Goal: Navigation & Orientation: Go to known website

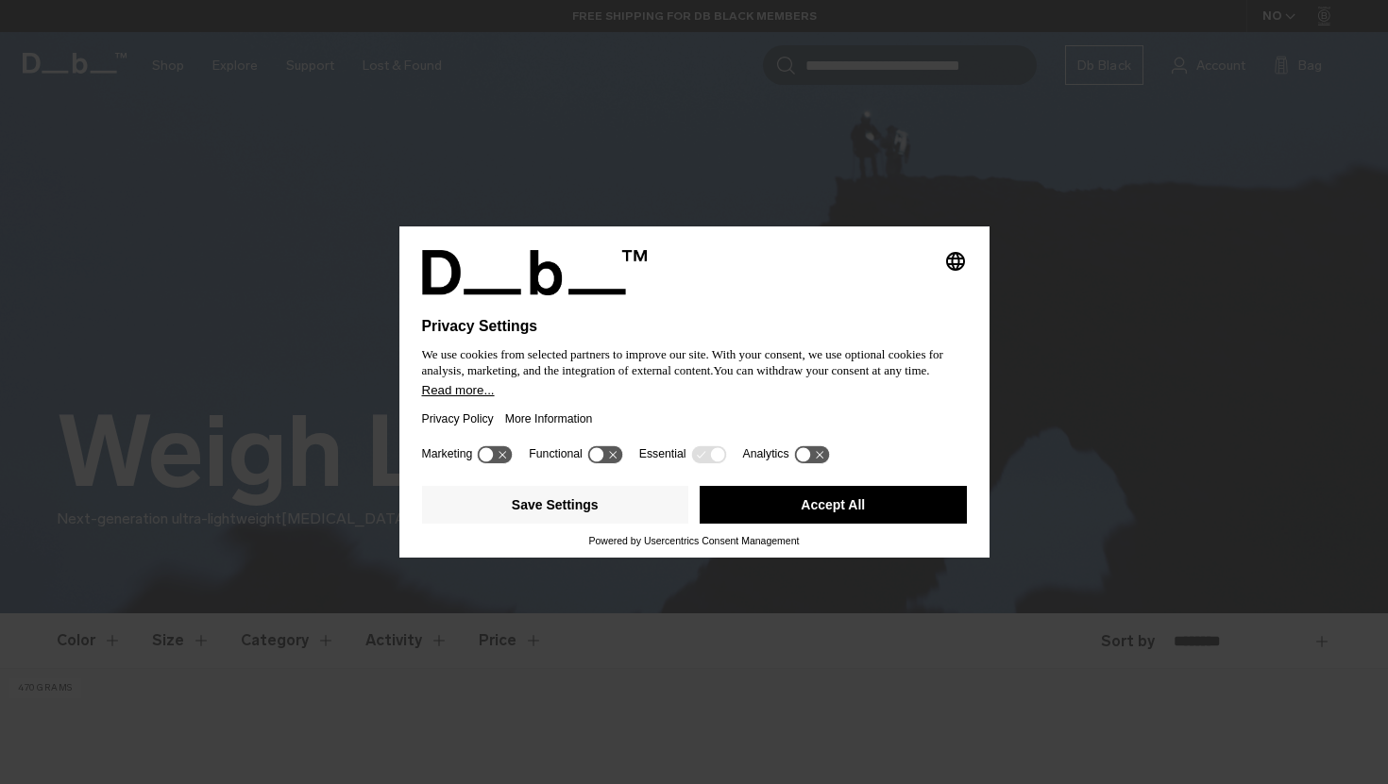
click at [823, 459] on icon at bounding box center [820, 455] width 8 height 8
click at [827, 461] on icon at bounding box center [820, 454] width 14 height 14
click at [592, 522] on button "Save Settings" at bounding box center [555, 505] width 267 height 38
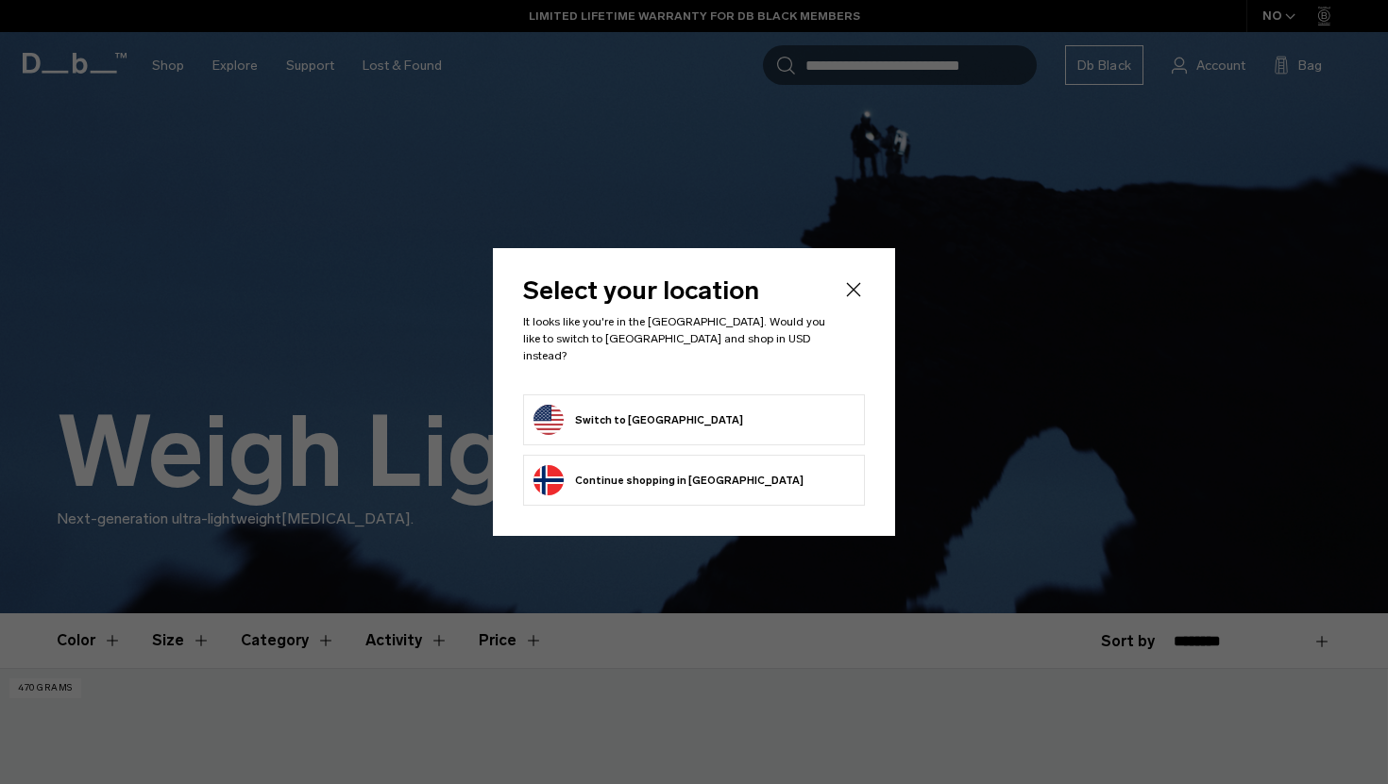
click at [855, 295] on icon "Close" at bounding box center [854, 289] width 14 height 14
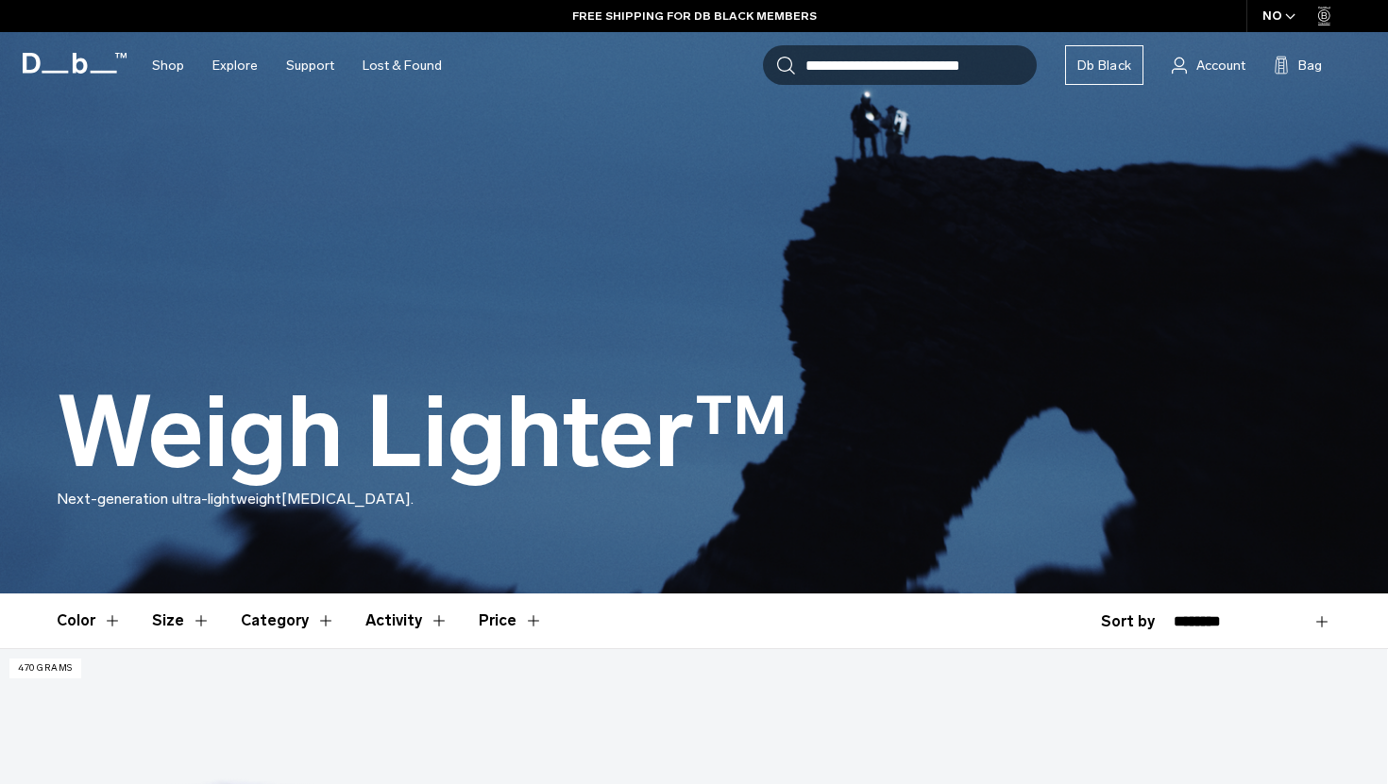
scroll to position [22, 0]
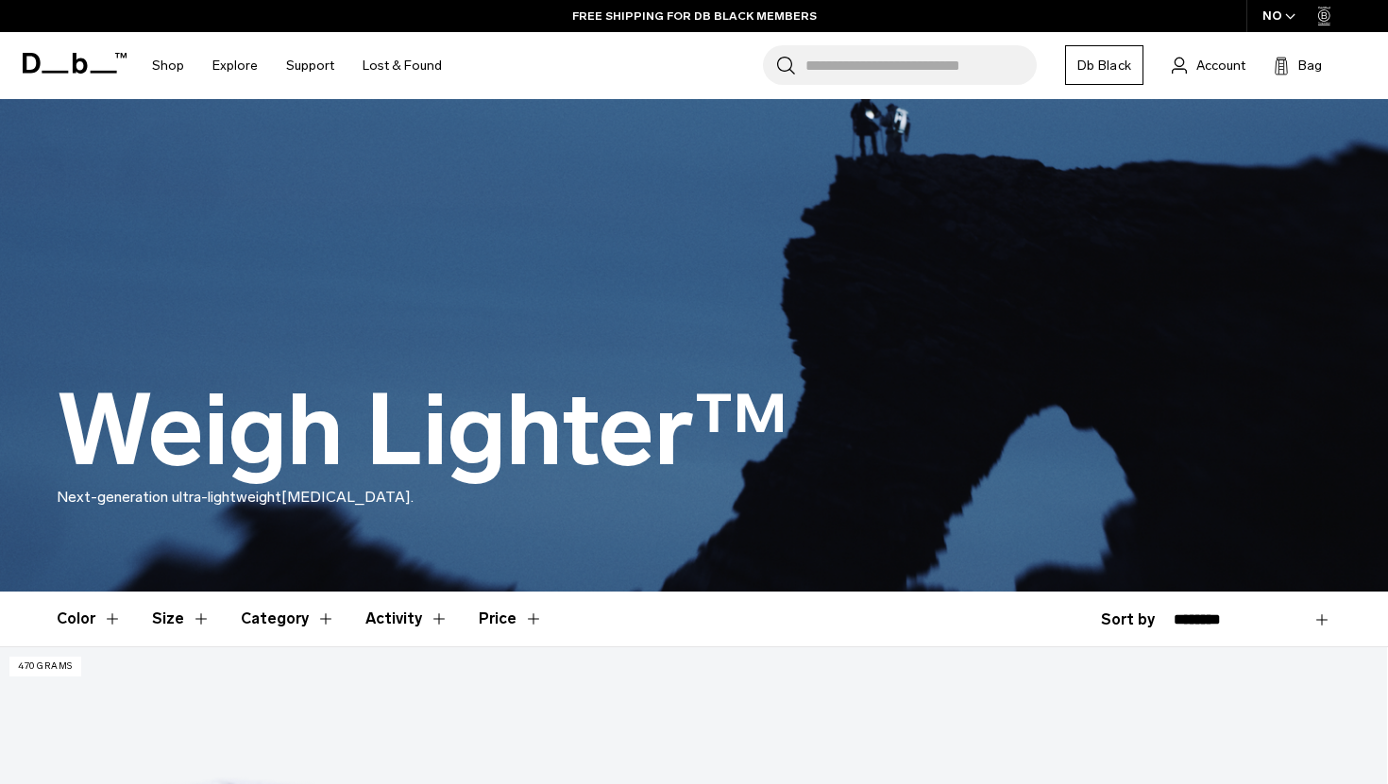
click at [1277, 16] on div "NO" at bounding box center [1279, 16] width 66 height 32
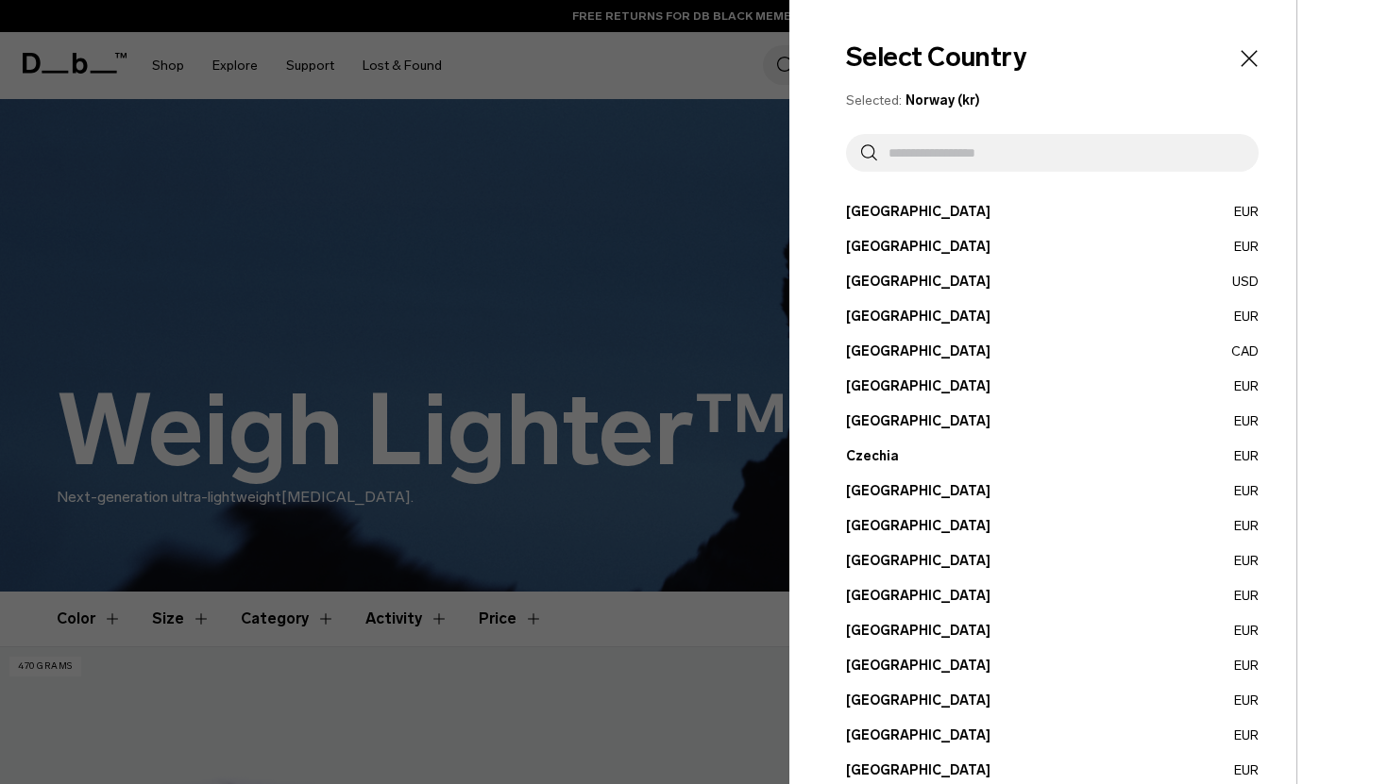
scroll to position [608, 0]
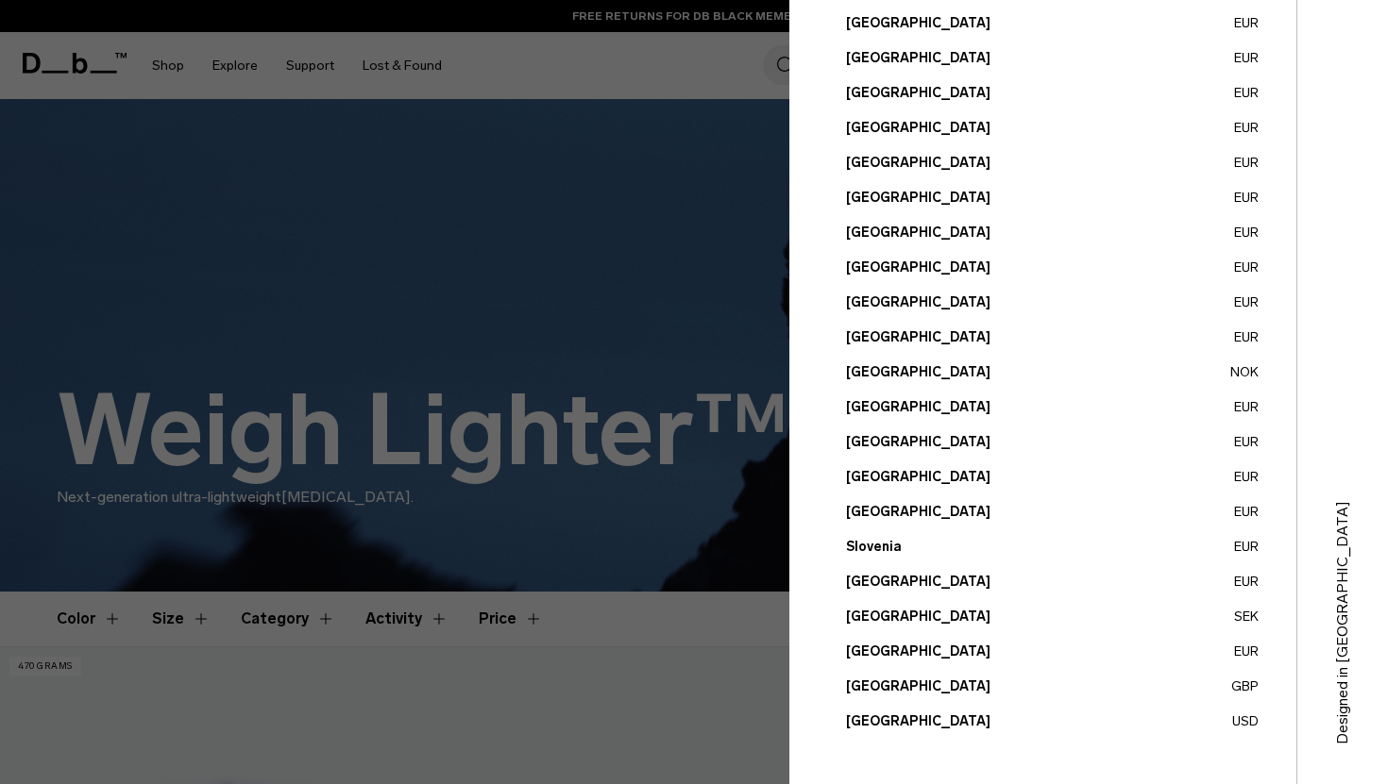
click at [914, 717] on button "[GEOGRAPHIC_DATA] USD" at bounding box center [1052, 722] width 413 height 20
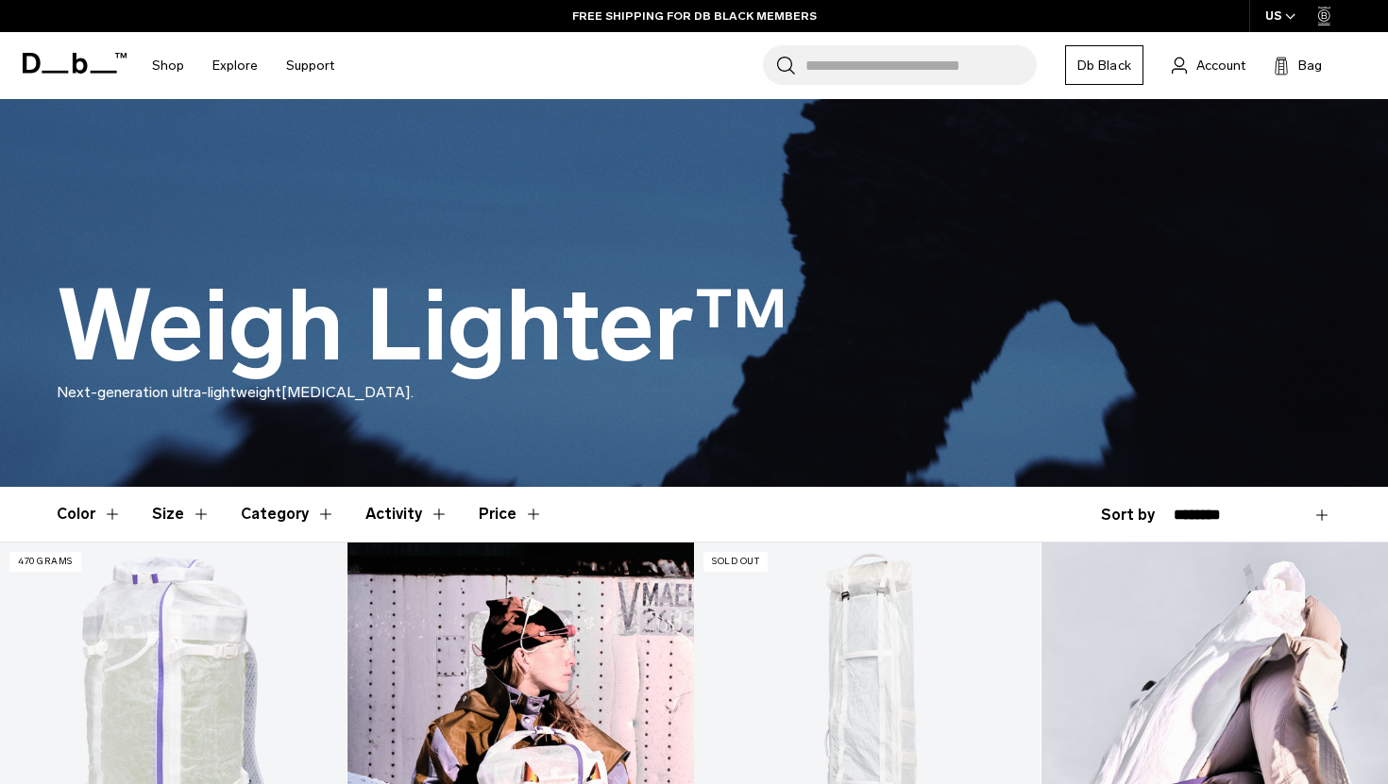
scroll to position [94, 0]
